Goal: Task Accomplishment & Management: Use online tool/utility

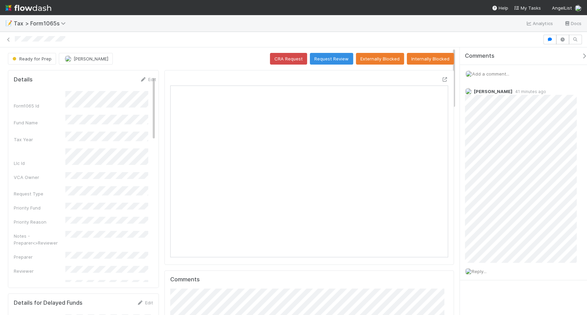
click at [3, 38] on div at bounding box center [293, 40] width 587 height 10
click at [7, 38] on icon at bounding box center [8, 39] width 7 height 4
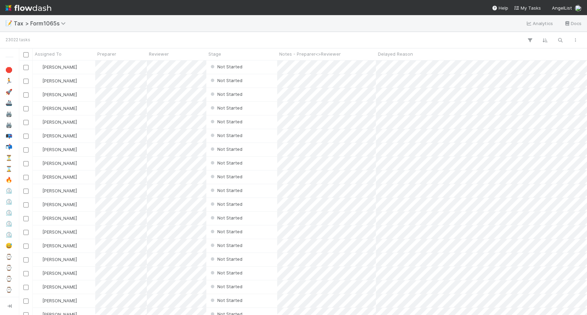
scroll to position [248, 562]
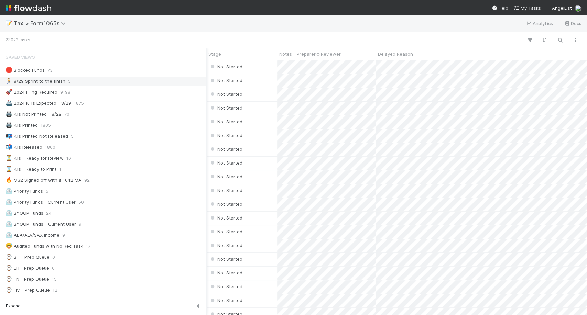
click at [37, 82] on div "🏃 8/29 Sprint to the finish" at bounding box center [35, 81] width 60 height 9
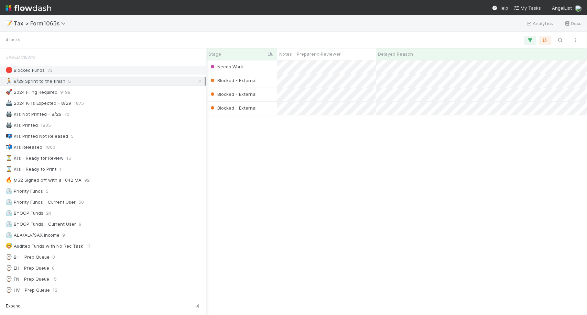
click at [30, 69] on div "🛑 Blocked Funds" at bounding box center [24, 70] width 39 height 9
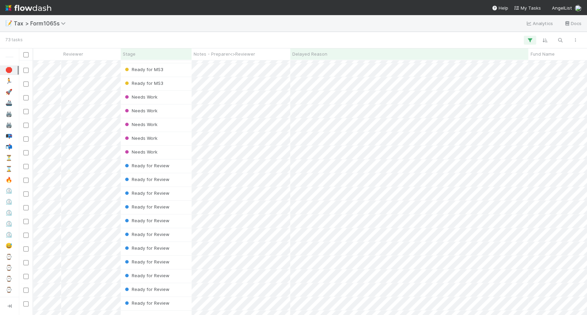
scroll to position [0, 85]
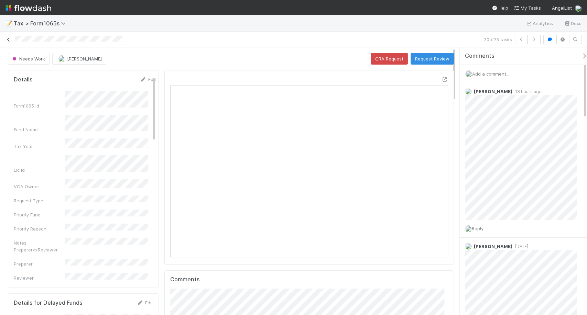
click at [9, 37] on icon at bounding box center [8, 39] width 7 height 4
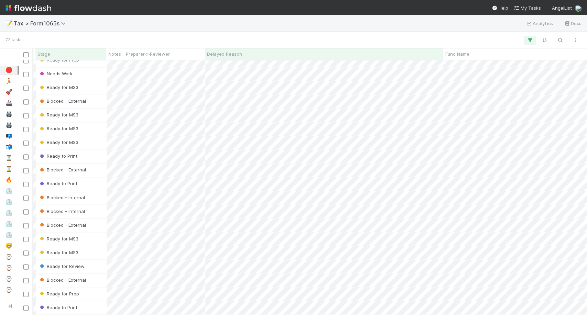
scroll to position [755, 171]
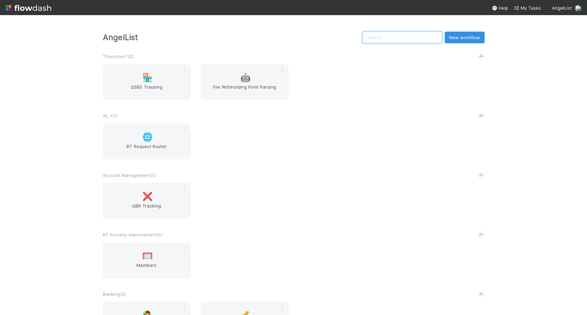
click at [414, 40] on input "text" at bounding box center [401, 38] width 79 height 12
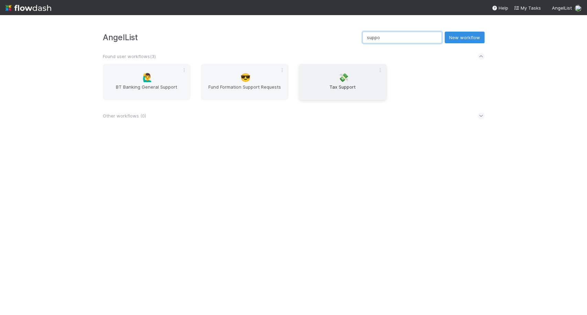
type input "suppo"
click at [352, 74] on div "💸 Tax Support" at bounding box center [343, 82] width 88 height 36
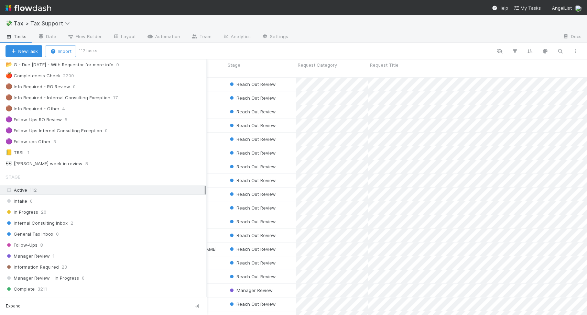
scroll to position [61, 0]
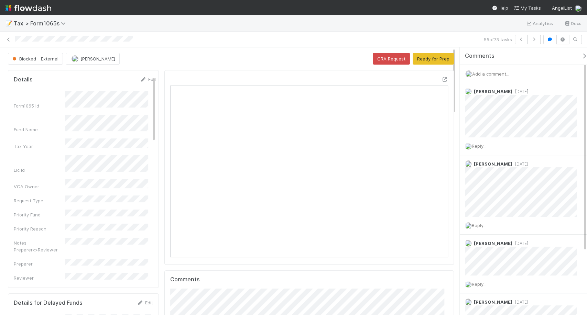
scroll to position [134, 268]
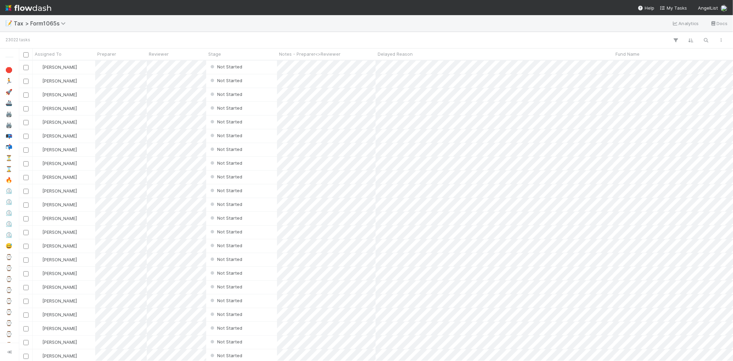
scroll to position [295, 708]
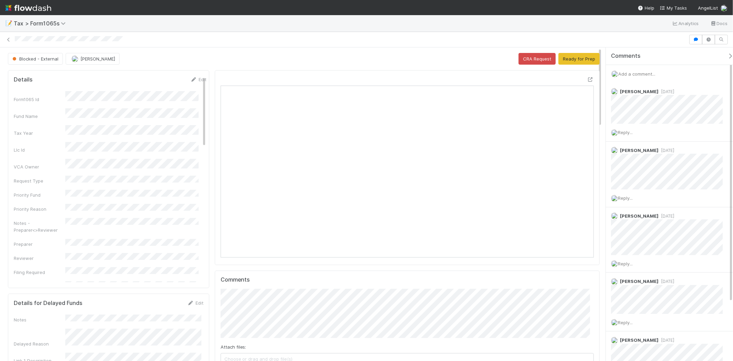
scroll to position [134, 364]
click at [646, 74] on span "Add a comment..." at bounding box center [636, 73] width 37 height 5
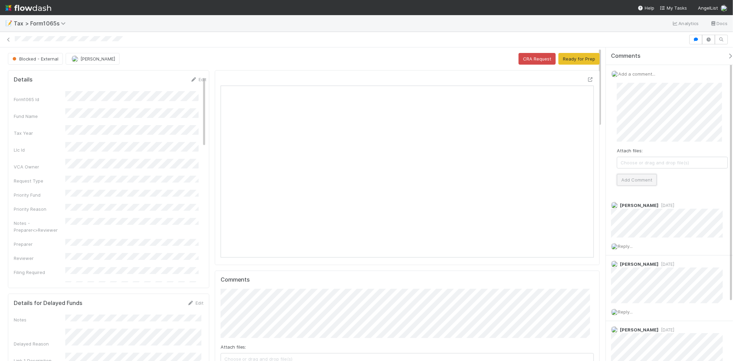
click at [640, 180] on button "Add Comment" at bounding box center [637, 180] width 40 height 12
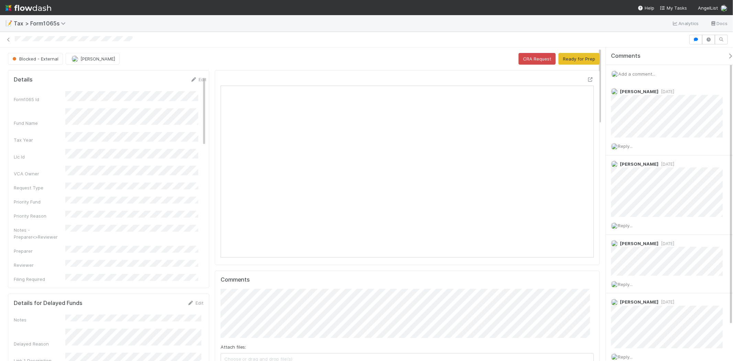
scroll to position [134, 364]
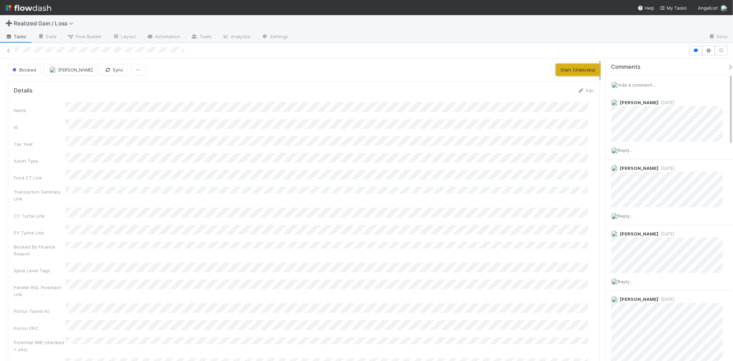
click at [584, 66] on button "Start (Unblocks)" at bounding box center [578, 70] width 44 height 12
click at [637, 83] on span "Add a comment..." at bounding box center [636, 84] width 37 height 5
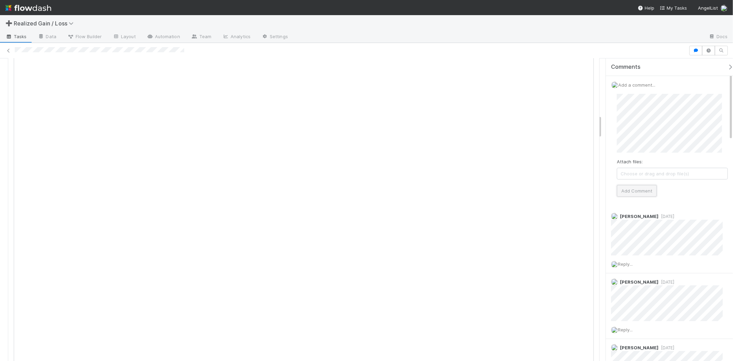
click at [640, 192] on button "Add Comment" at bounding box center [637, 191] width 40 height 12
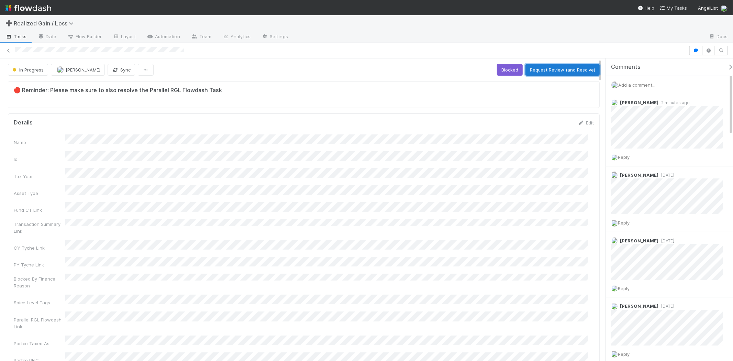
click at [533, 71] on button "Request Review (and Resolve)" at bounding box center [562, 70] width 74 height 12
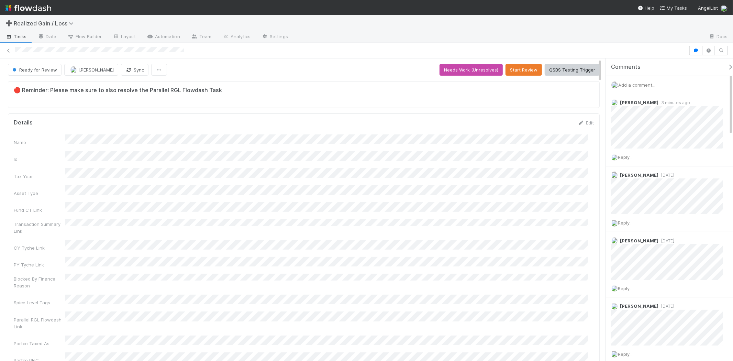
click at [647, 84] on span "Add a comment..." at bounding box center [636, 84] width 37 height 5
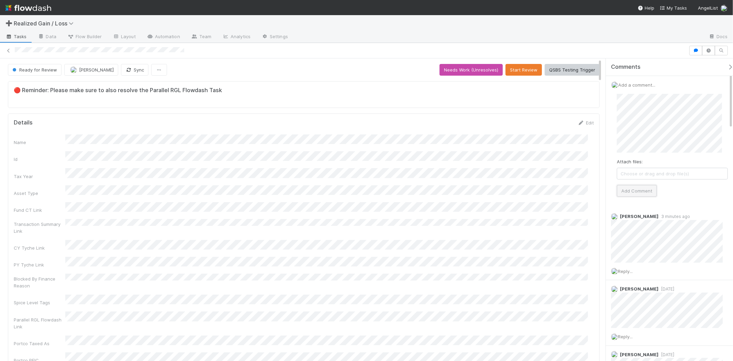
click at [638, 190] on button "Add Comment" at bounding box center [637, 191] width 40 height 12
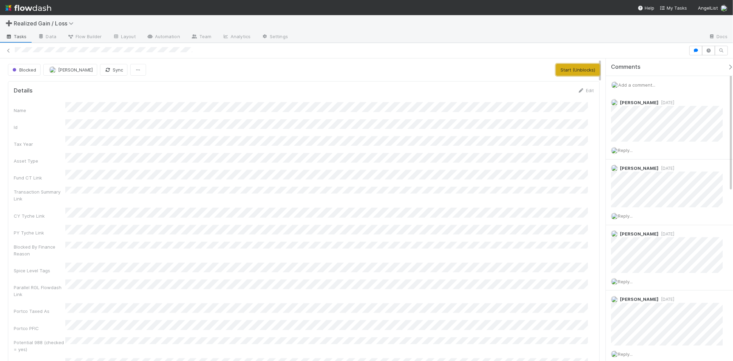
click at [562, 70] on button "Start (Unblocks)" at bounding box center [578, 70] width 44 height 12
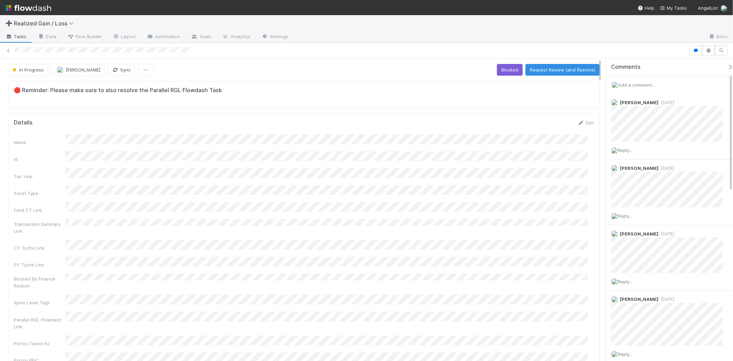
click at [648, 84] on span "Add a comment..." at bounding box center [636, 84] width 37 height 5
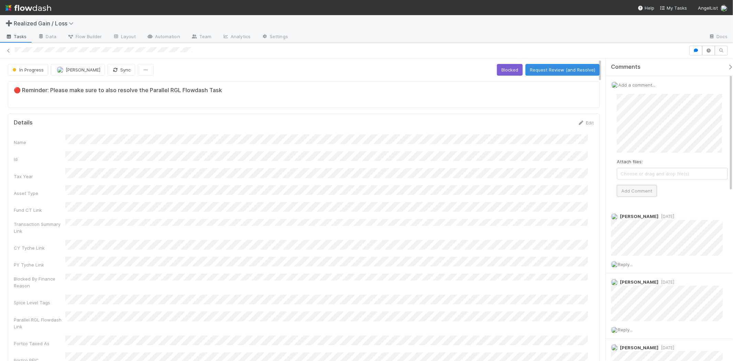
click at [623, 195] on button "Add Comment" at bounding box center [637, 191] width 40 height 12
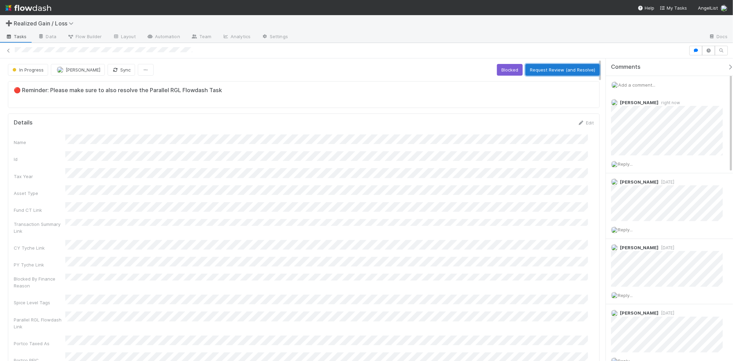
click at [564, 67] on button "Request Review (and Resolve)" at bounding box center [562, 70] width 74 height 12
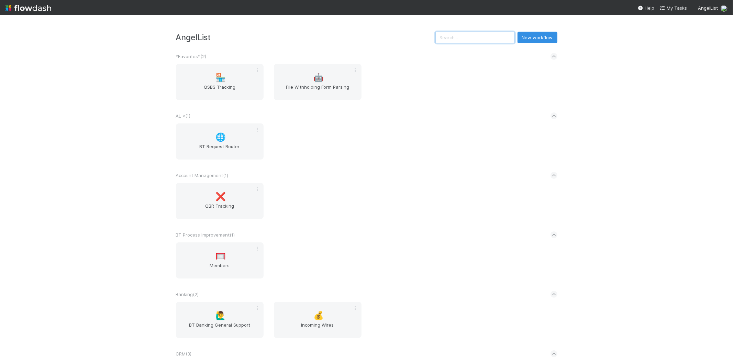
click at [458, 33] on input "text" at bounding box center [474, 38] width 79 height 12
click at [488, 33] on input "text" at bounding box center [474, 38] width 79 height 12
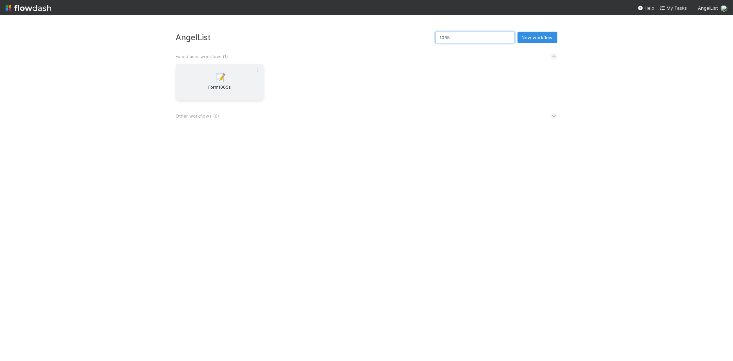
type input "1065"
click at [245, 70] on div "📝 Form1065s" at bounding box center [220, 82] width 88 height 36
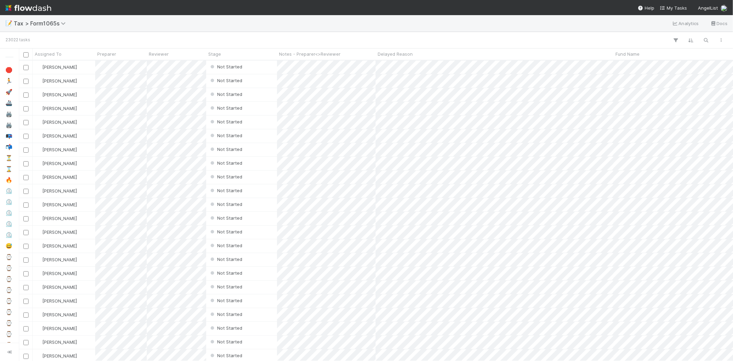
scroll to position [295, 708]
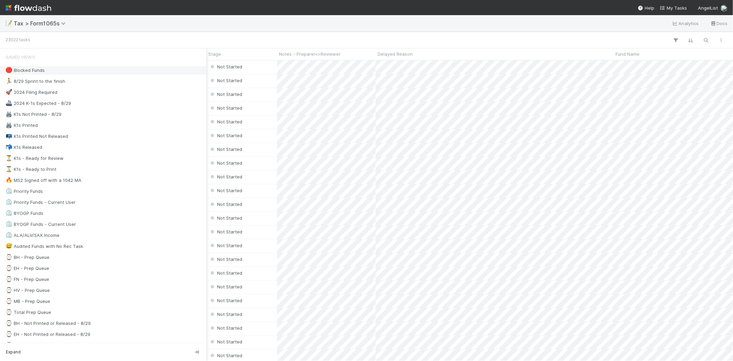
click at [14, 69] on div "🛑 Blocked Funds" at bounding box center [24, 70] width 39 height 9
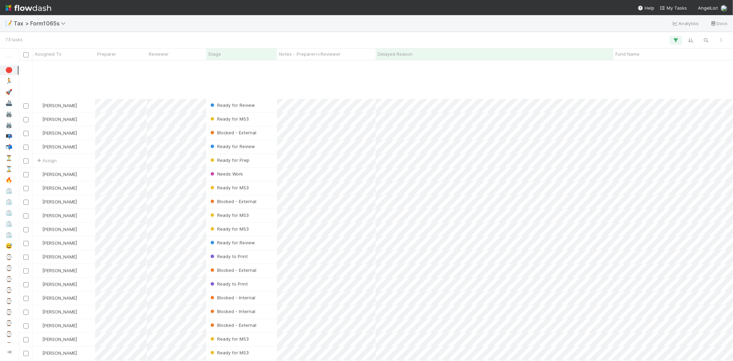
scroll to position [709, 0]
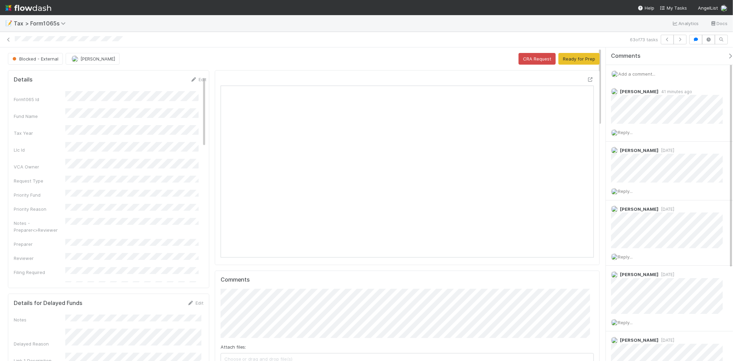
scroll to position [134, 181]
click at [654, 72] on span "Add a comment..." at bounding box center [636, 73] width 37 height 5
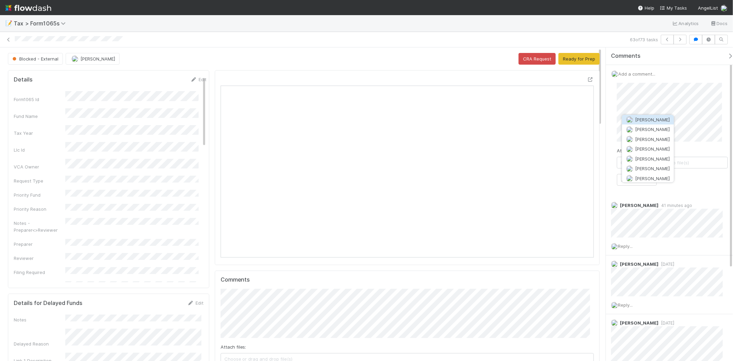
click at [663, 123] on button "[PERSON_NAME]" at bounding box center [648, 120] width 52 height 10
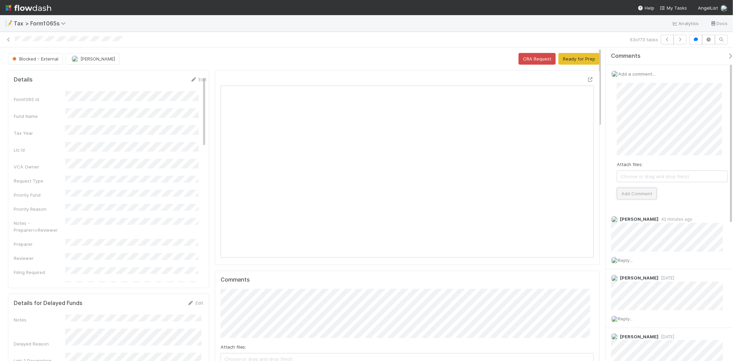
click at [630, 191] on button "Add Comment" at bounding box center [637, 194] width 40 height 12
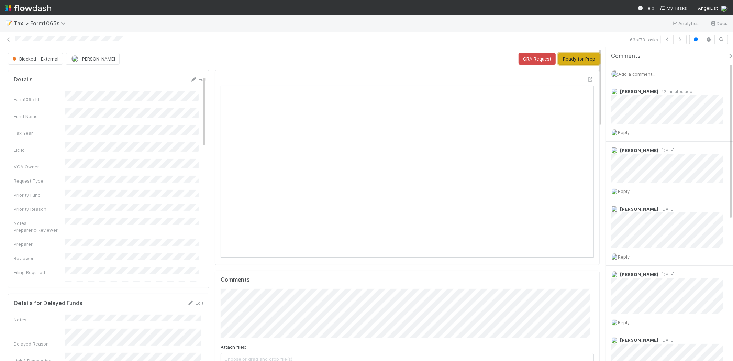
click at [576, 56] on button "Ready for Prep" at bounding box center [578, 59] width 41 height 12
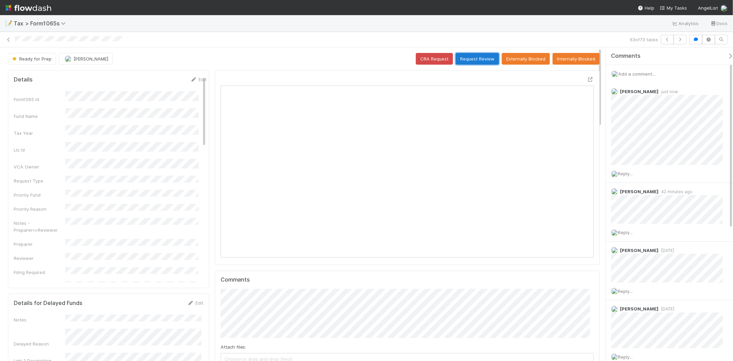
click at [473, 55] on button "Request Review" at bounding box center [477, 59] width 43 height 12
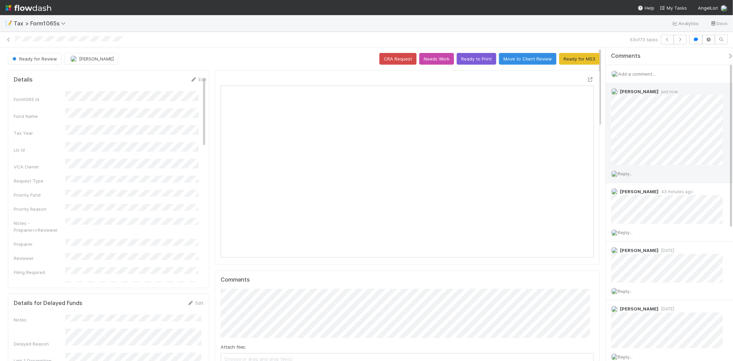
click at [633, 176] on span "Reply..." at bounding box center [625, 173] width 15 height 5
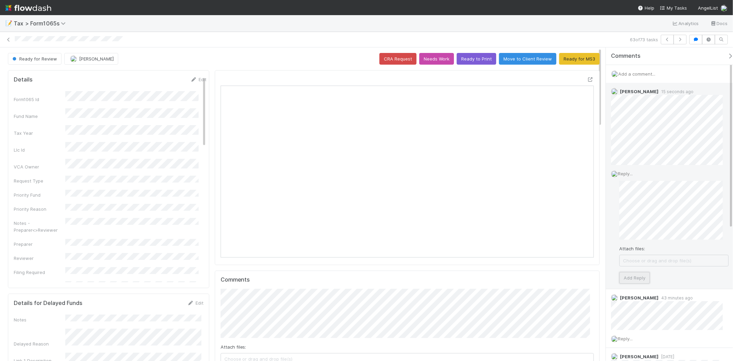
click at [639, 275] on button "Add Reply" at bounding box center [634, 278] width 31 height 12
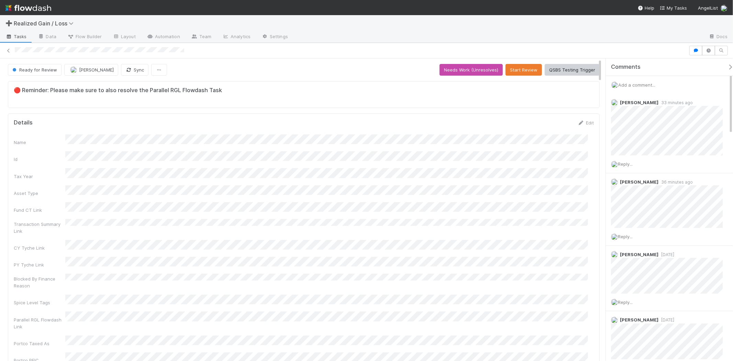
click at [641, 87] on span "Add a comment..." at bounding box center [636, 84] width 37 height 5
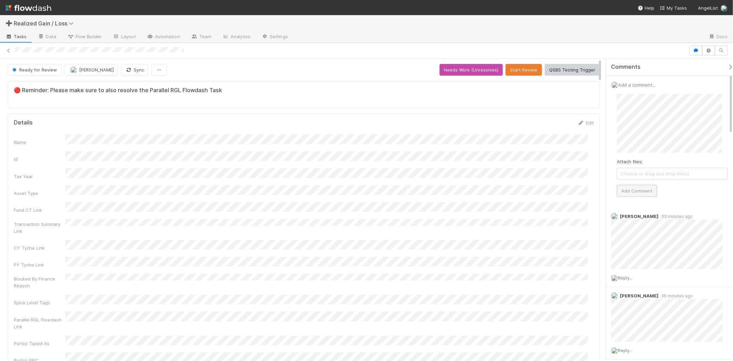
click at [647, 190] on button "Add Comment" at bounding box center [637, 191] width 40 height 12
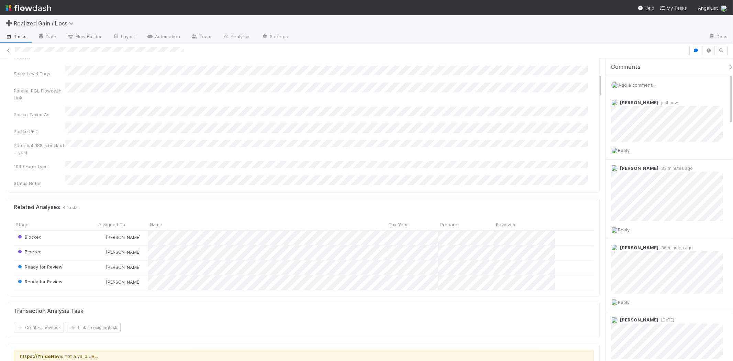
scroll to position [153, 0]
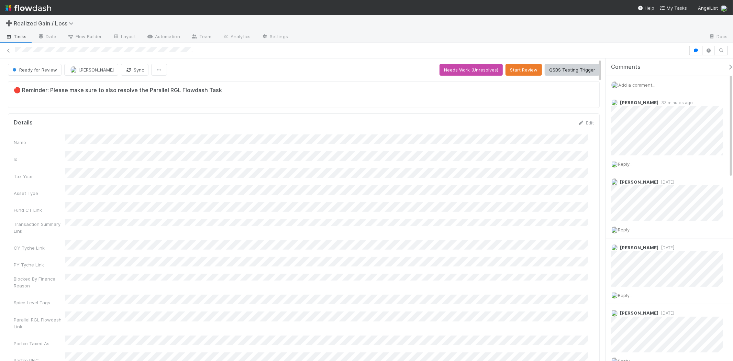
click at [637, 83] on span "Add a comment..." at bounding box center [636, 84] width 37 height 5
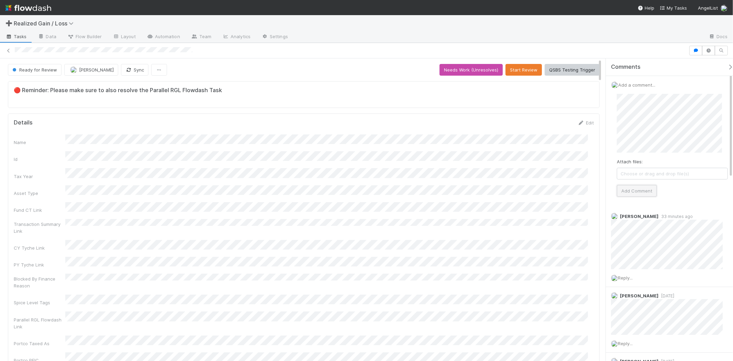
click at [639, 197] on button "Add Comment" at bounding box center [637, 191] width 40 height 12
